Goal: Information Seeking & Learning: Learn about a topic

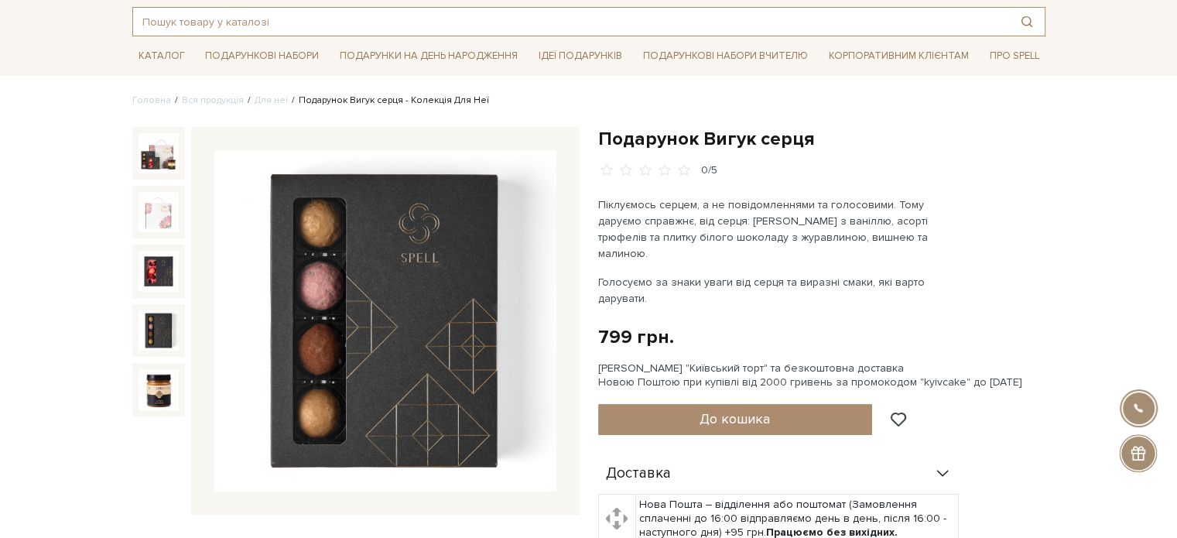
click at [200, 26] on input "text" at bounding box center [571, 22] width 876 height 28
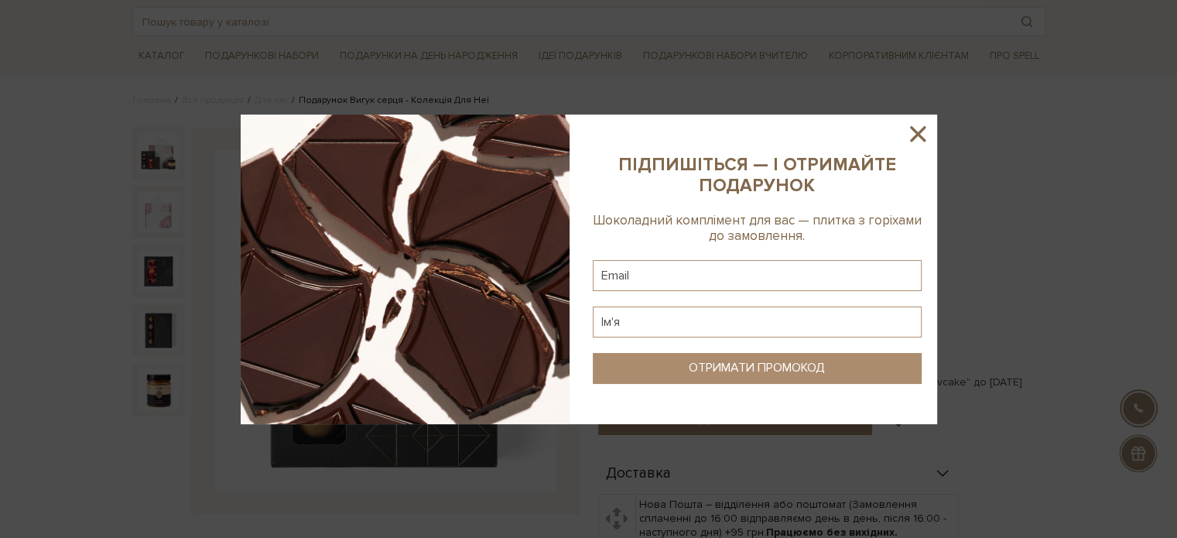
click at [924, 132] on icon at bounding box center [917, 134] width 26 height 26
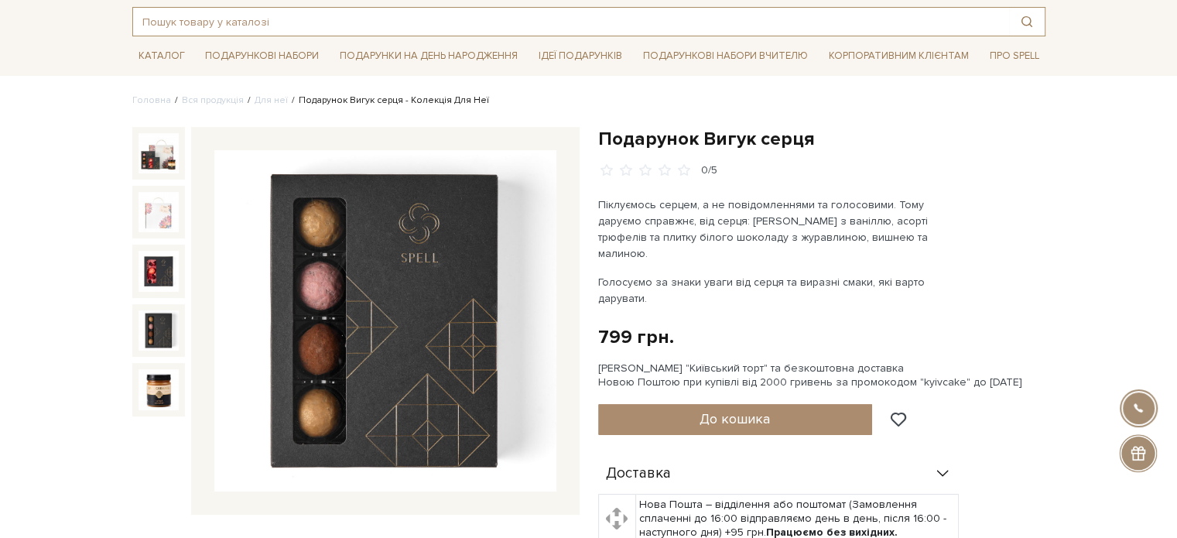
click at [241, 18] on input "text" at bounding box center [571, 22] width 876 height 28
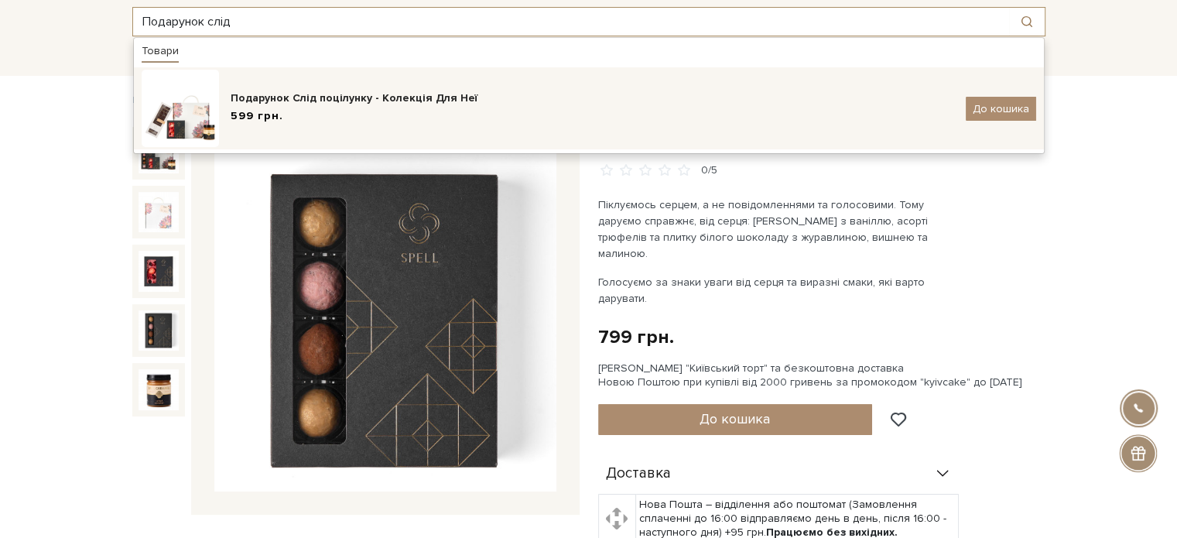
type input "Подарунок слід"
click at [356, 98] on div "Подарунок Слід поцілунку - Колекція Для Неї" at bounding box center [592, 98] width 723 height 15
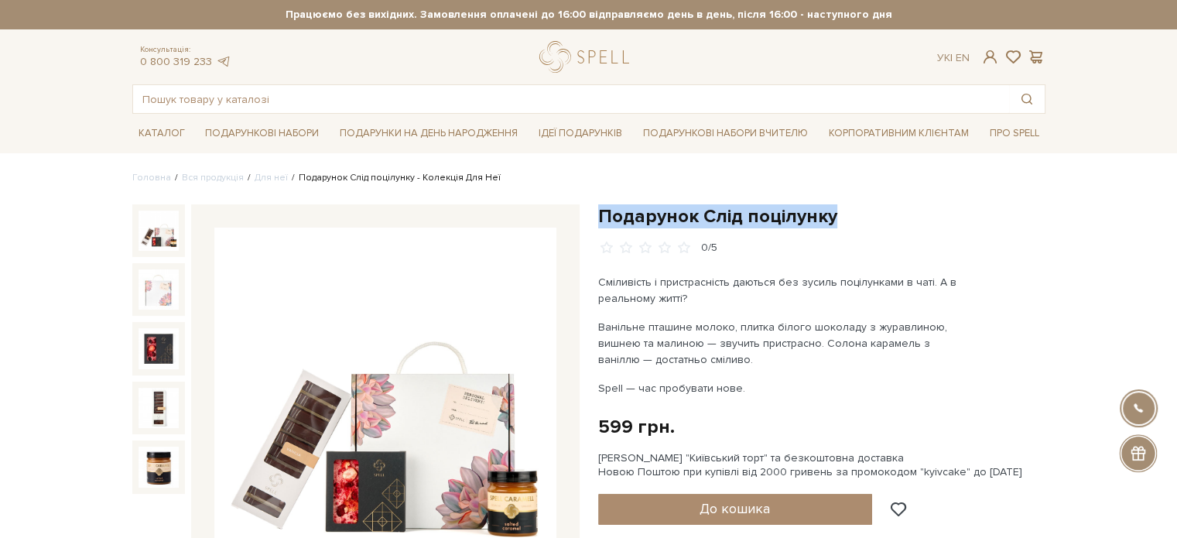
drag, startPoint x: 842, startPoint y: 217, endPoint x: 611, endPoint y: 210, distance: 231.4
click at [598, 210] on h1 "Подарунок Слід поцілунку" at bounding box center [821, 216] width 447 height 24
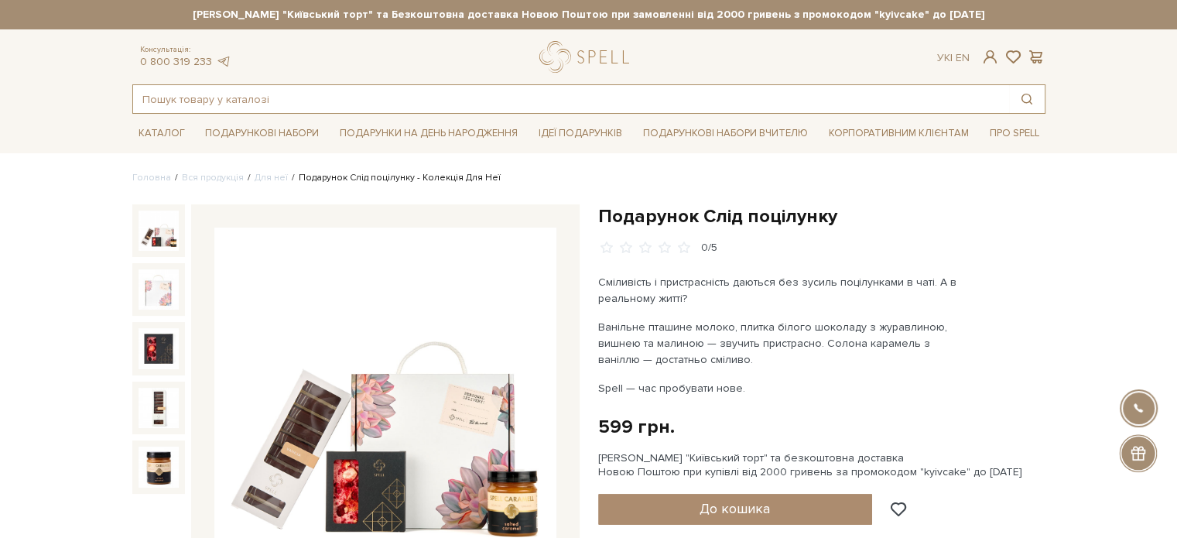
click at [234, 102] on input "text" at bounding box center [571, 99] width 876 height 28
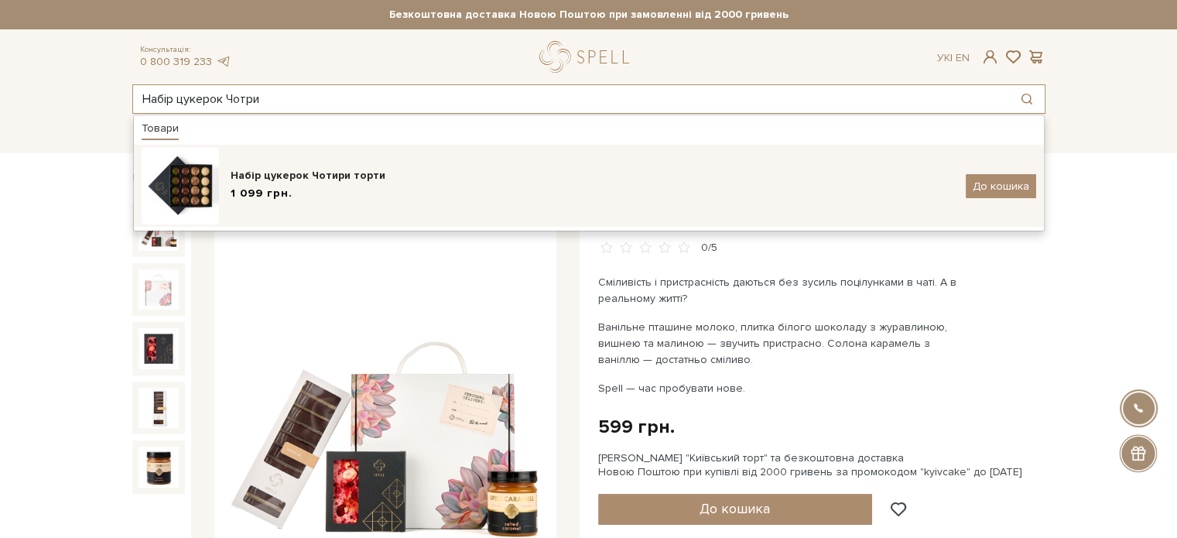
type input "Набір цукерок Чотри"
click at [340, 165] on div "Набір цукерок Чотири торти 1 099 грн. До кошика" at bounding box center [589, 185] width 894 height 77
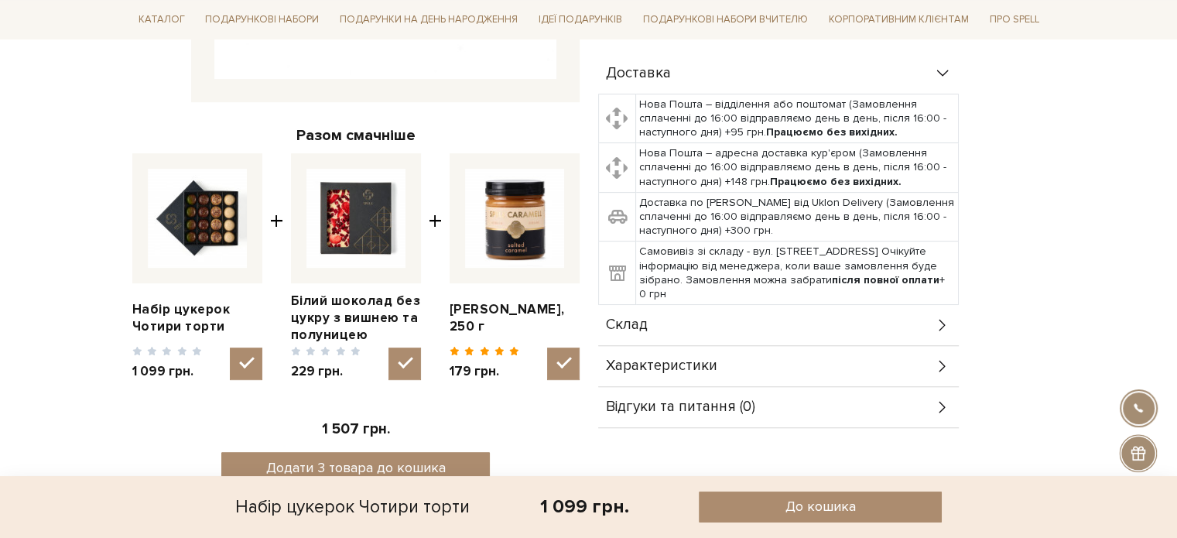
scroll to position [541, 0]
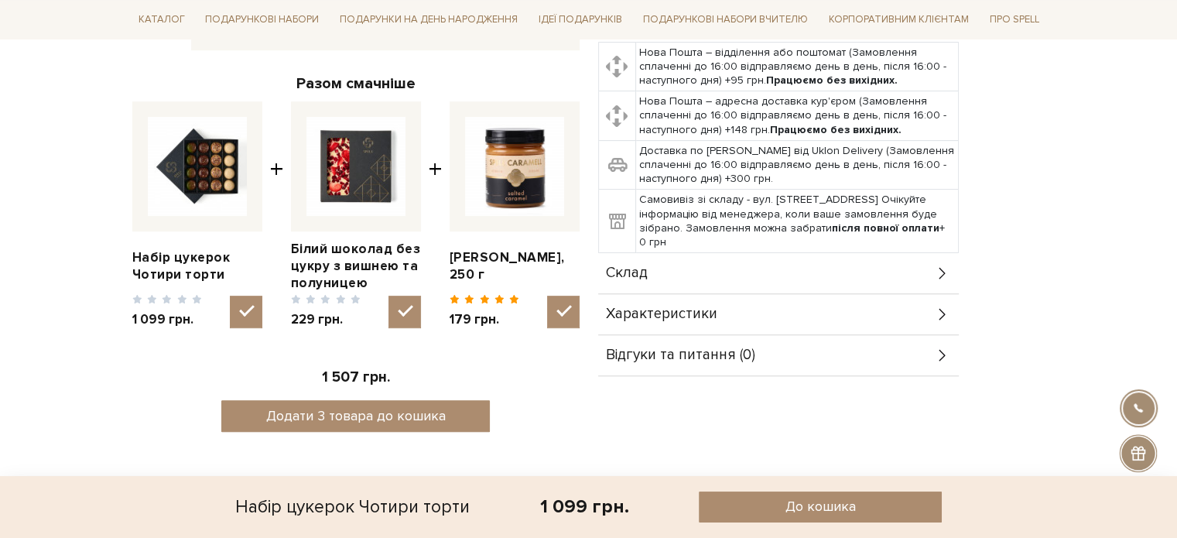
click at [675, 309] on span "Характеристики" at bounding box center [661, 314] width 111 height 14
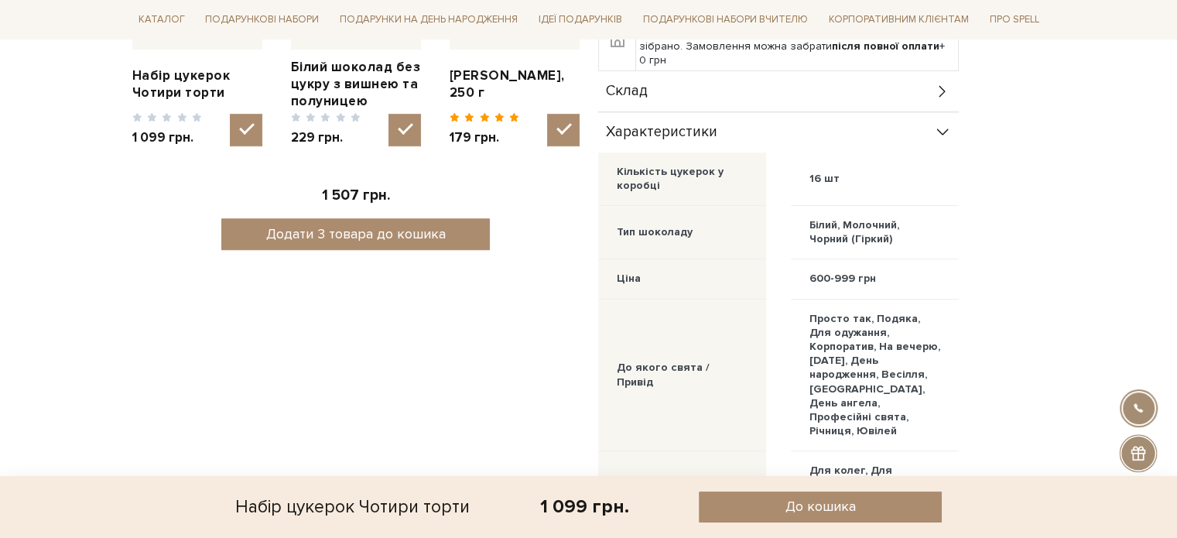
scroll to position [696, 0]
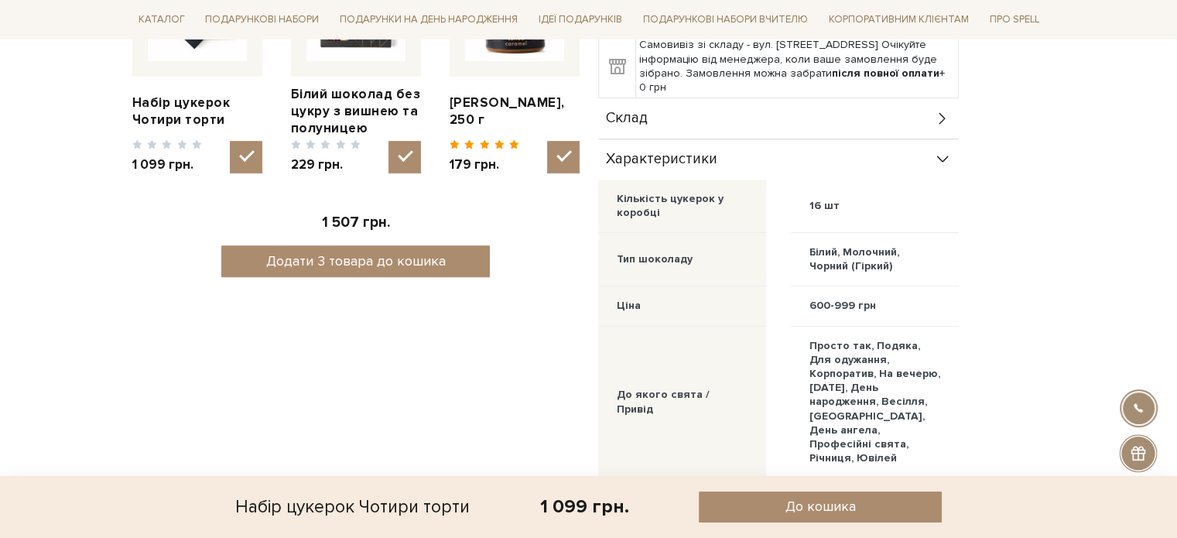
click at [644, 115] on span "Склад" at bounding box center [627, 118] width 42 height 14
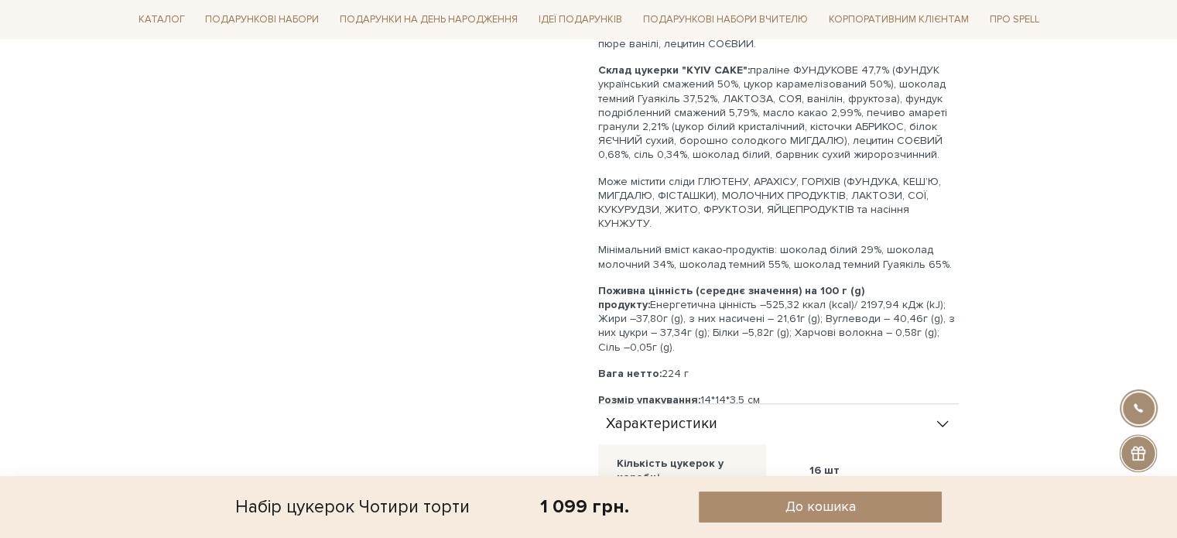
scroll to position [1238, 0]
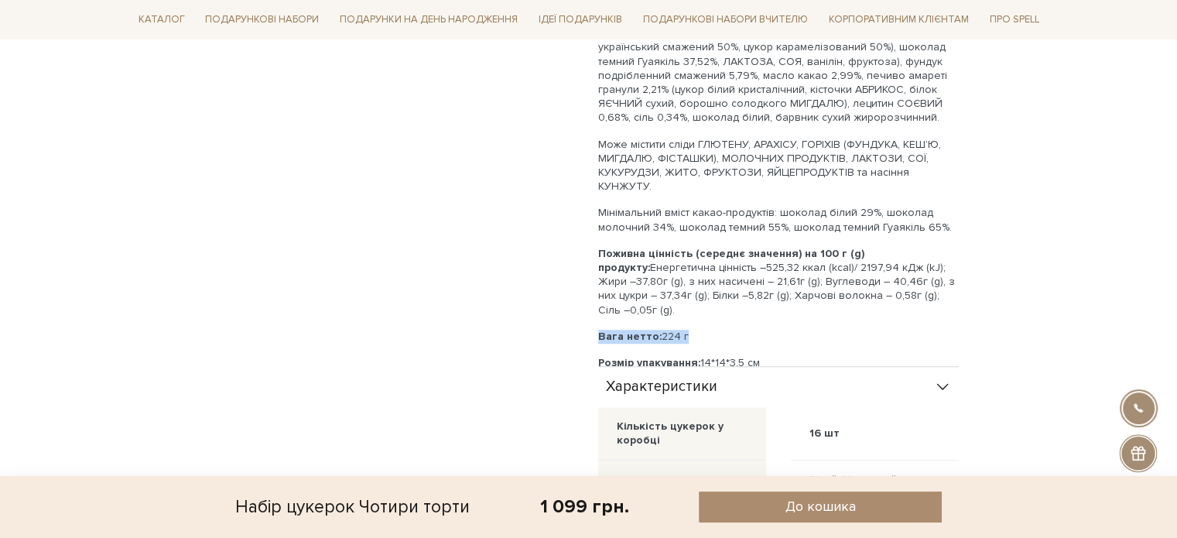
drag, startPoint x: 596, startPoint y: 291, endPoint x: 685, endPoint y: 287, distance: 88.3
copy p "Вага нетто: 224 г"
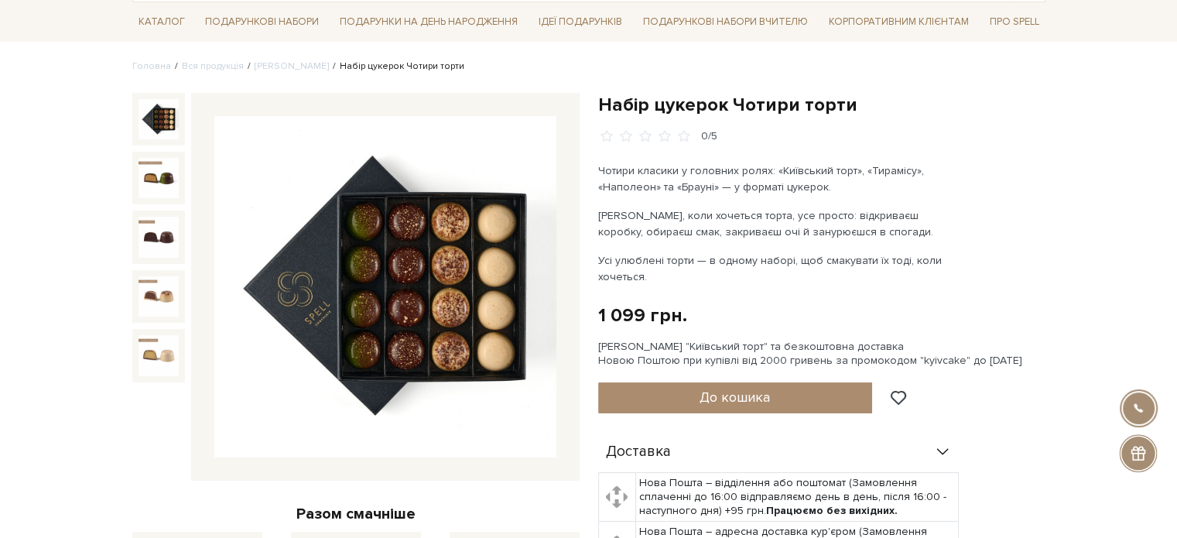
scroll to position [0, 0]
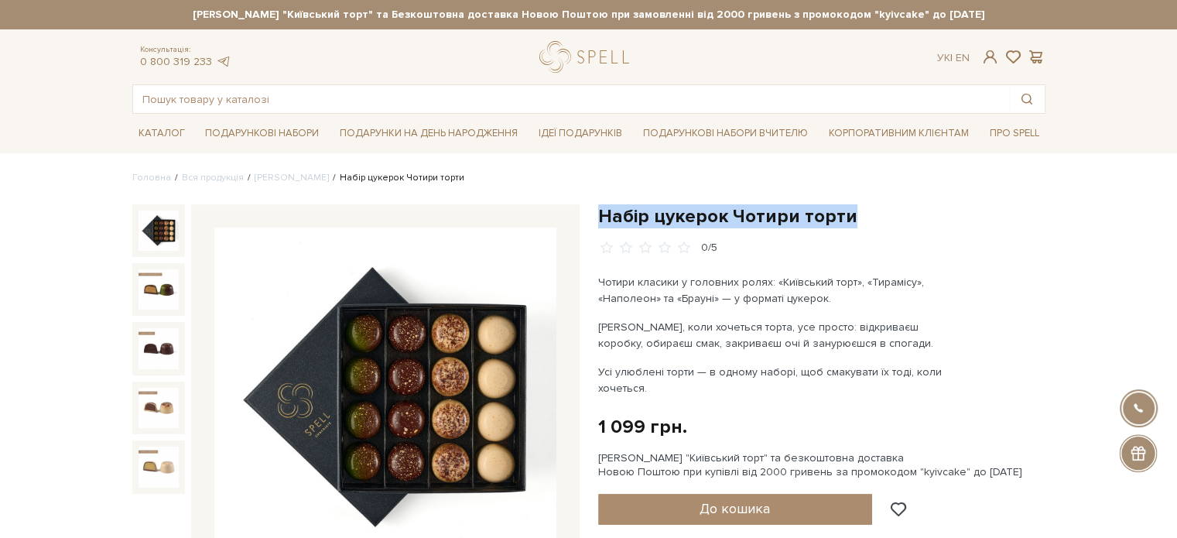
drag, startPoint x: 859, startPoint y: 213, endPoint x: 600, endPoint y: 210, distance: 259.1
click at [599, 210] on h1 "Набір цукерок Чотири торти" at bounding box center [821, 216] width 447 height 24
copy h1 "Набір цукерок Чотири торти"
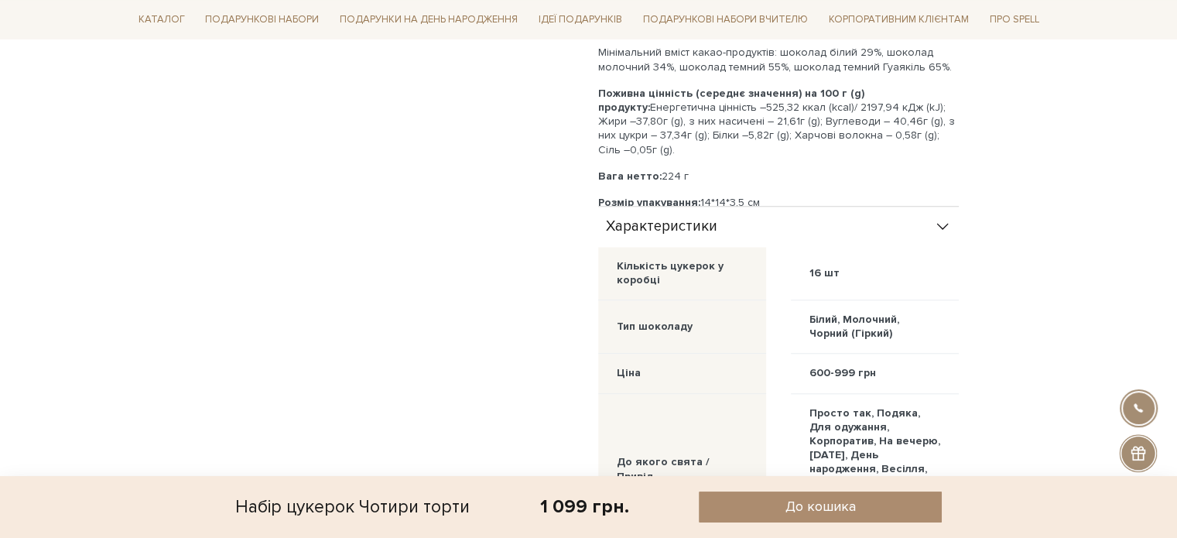
scroll to position [1392, 0]
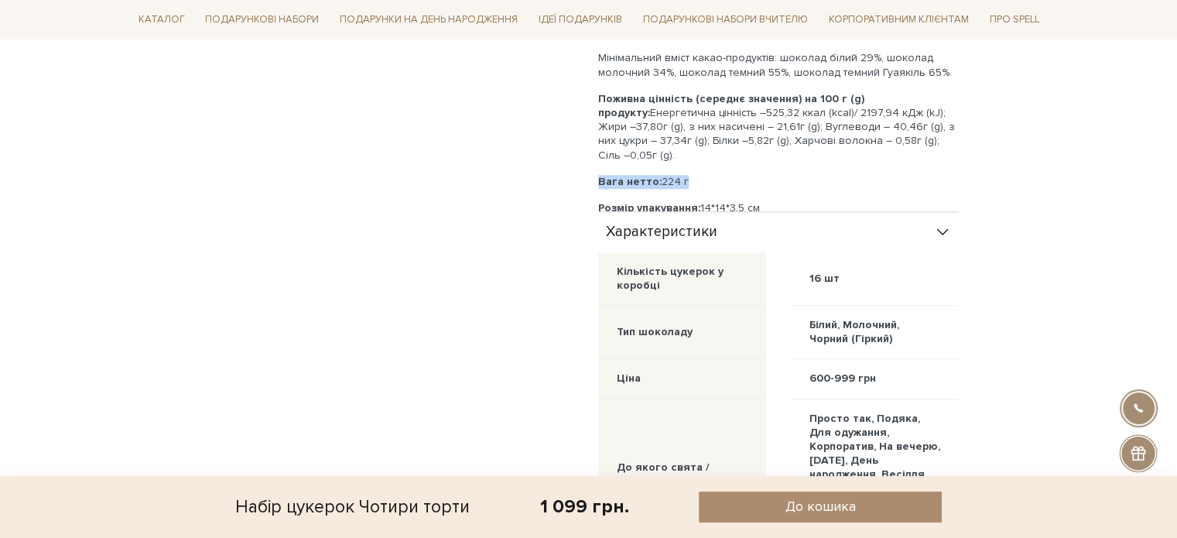
drag, startPoint x: 692, startPoint y: 135, endPoint x: 597, endPoint y: 138, distance: 94.4
copy p "Вага нетто: 224 г"
